Goal: Task Accomplishment & Management: Manage account settings

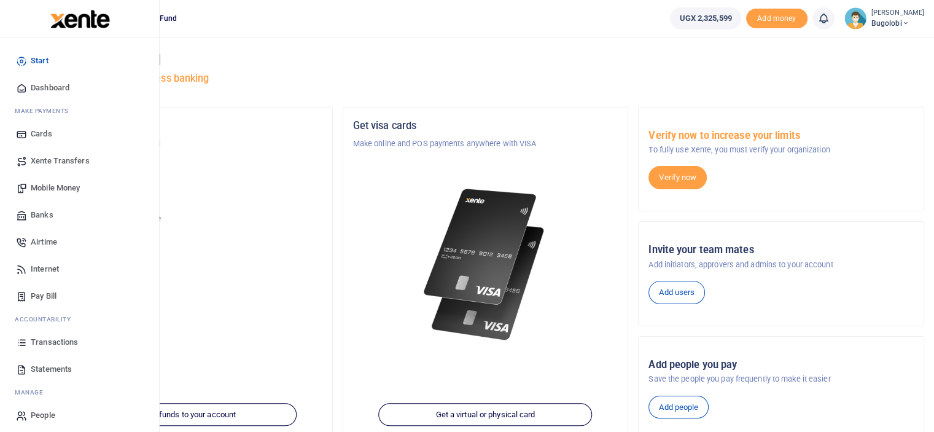
click at [63, 344] on span "Transactions" at bounding box center [54, 342] width 47 height 12
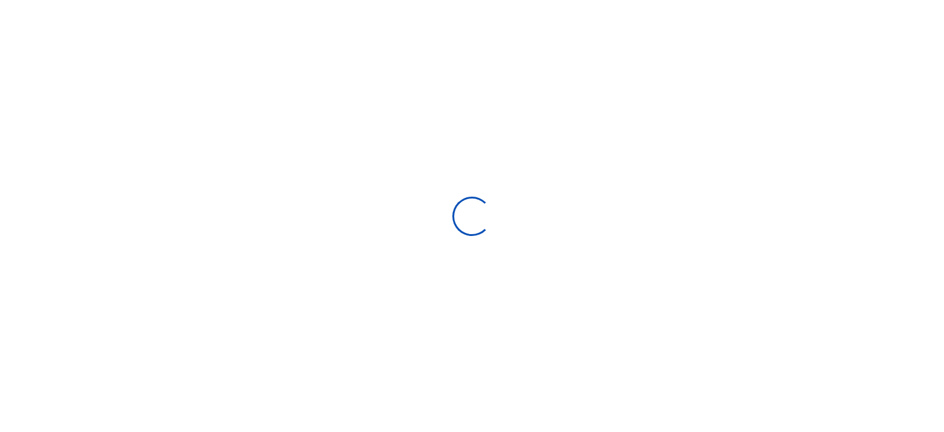
select select
type input "[DATE] - [DATE]"
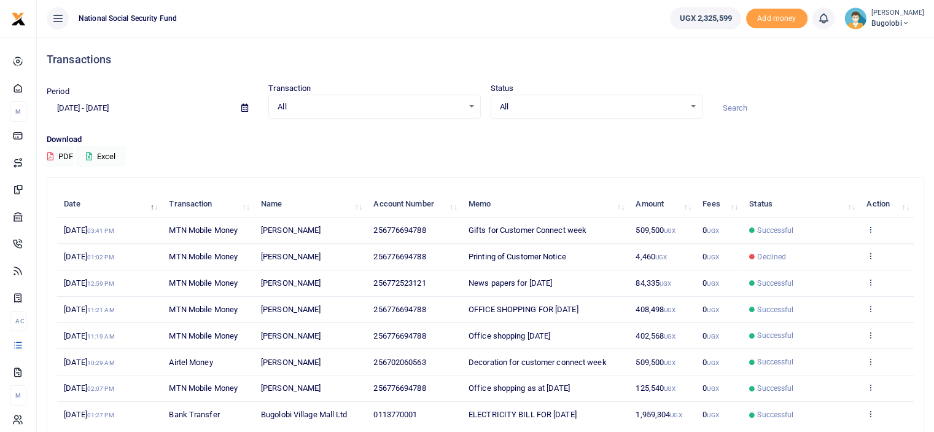
click at [872, 227] on icon at bounding box center [871, 229] width 8 height 9
click at [838, 248] on link "View details" at bounding box center [826, 249] width 97 height 17
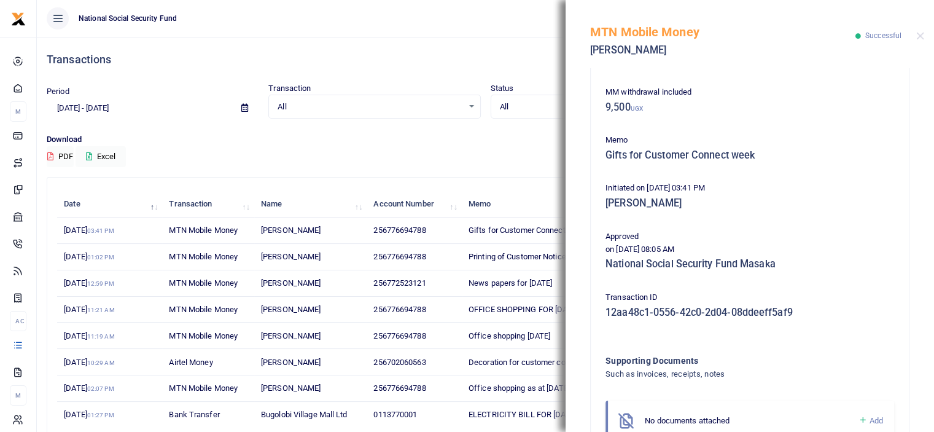
scroll to position [173, 0]
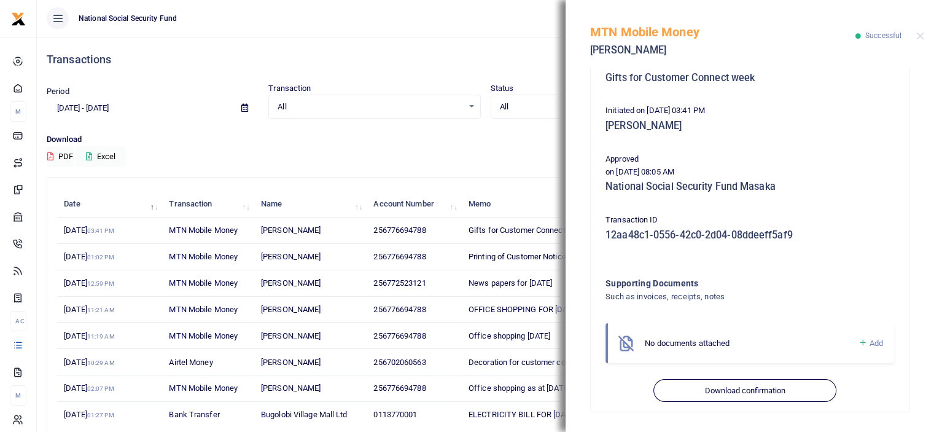
click at [870, 341] on span "Add" at bounding box center [877, 342] width 14 height 9
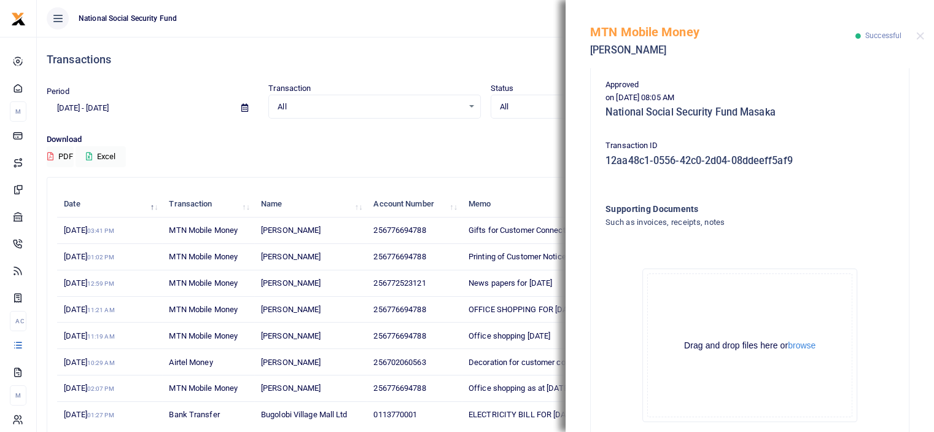
scroll to position [311, 0]
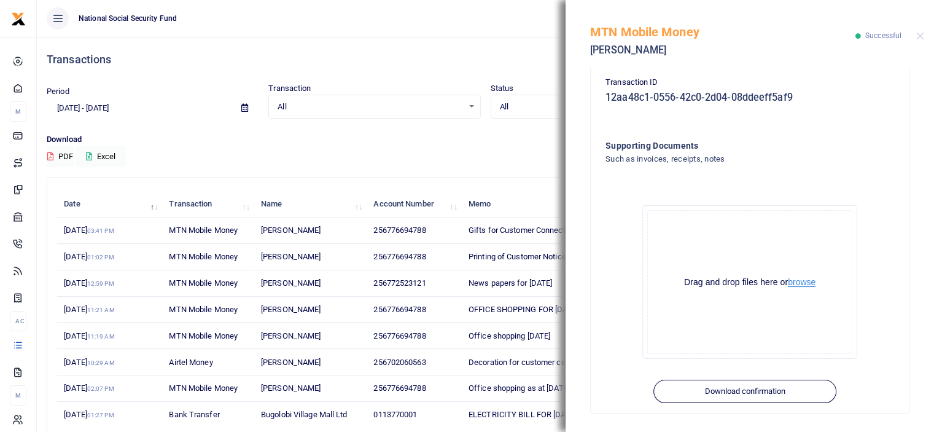
click at [808, 283] on button "browse" at bounding box center [802, 282] width 28 height 9
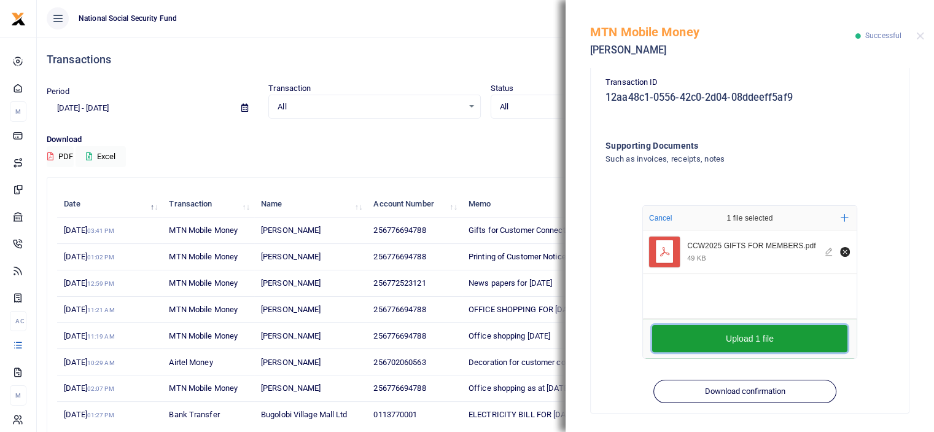
click at [806, 337] on button "Upload 1 file" at bounding box center [749, 338] width 195 height 27
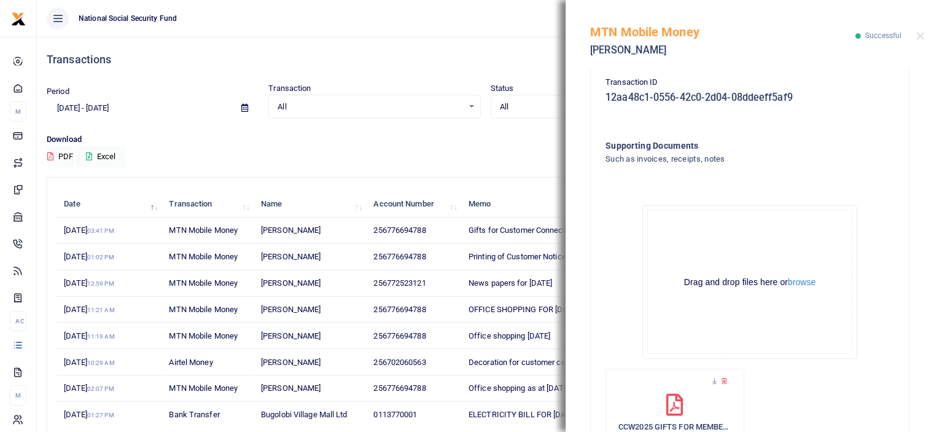
click at [923, 44] on div "MTN Mobile Money [PERSON_NAME] Successful" at bounding box center [750, 34] width 369 height 68
click at [921, 28] on div "MTN Mobile Money [PERSON_NAME] Successful" at bounding box center [750, 34] width 369 height 68
click at [918, 44] on div "MTN Mobile Money [PERSON_NAME] Successful" at bounding box center [750, 34] width 369 height 68
drag, startPoint x: 914, startPoint y: 41, endPoint x: 922, endPoint y: 32, distance: 12.2
click at [915, 39] on div "MTN Mobile Money [PERSON_NAME] Successful" at bounding box center [750, 34] width 369 height 68
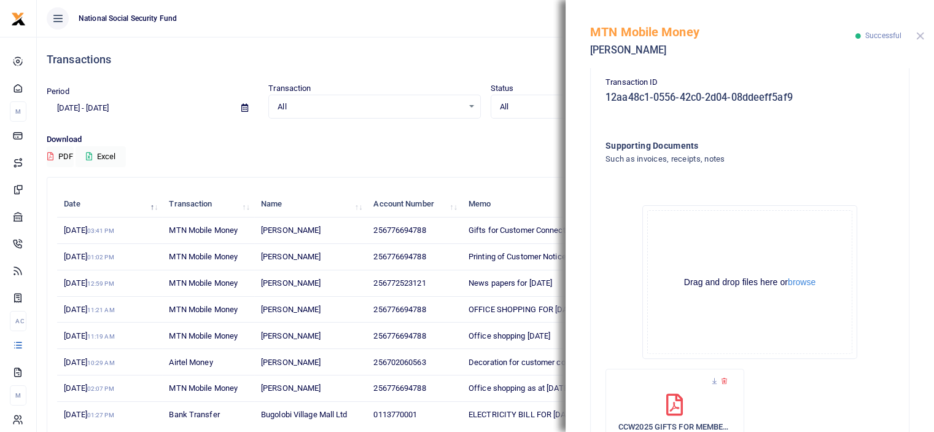
click at [923, 32] on div at bounding box center [921, 36] width 8 height 8
click at [923, 33] on button "Close" at bounding box center [921, 36] width 8 height 8
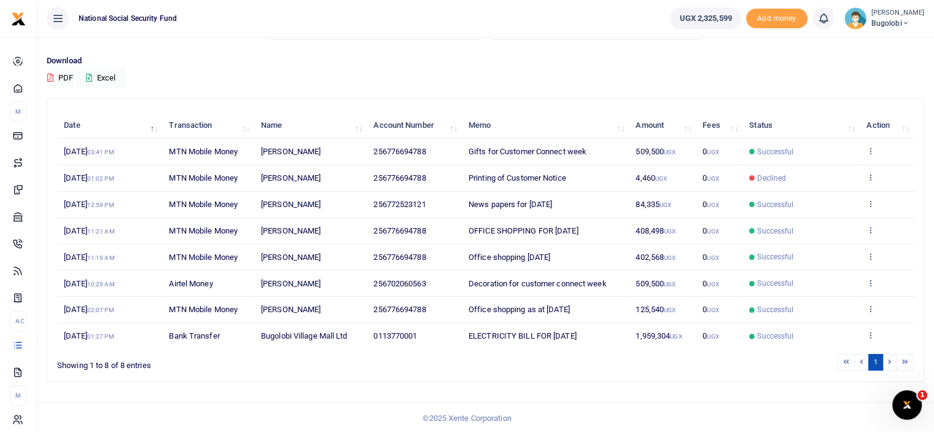
scroll to position [0, 0]
